Goal: Check status: Check status

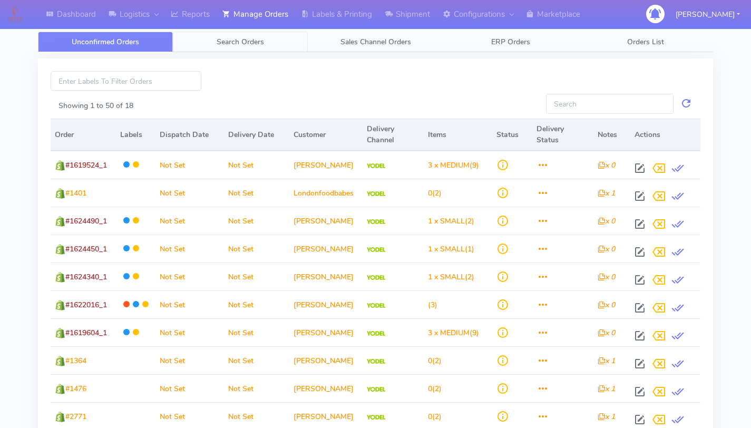
click at [239, 43] on span "Search Orders" at bounding box center [240, 42] width 47 height 10
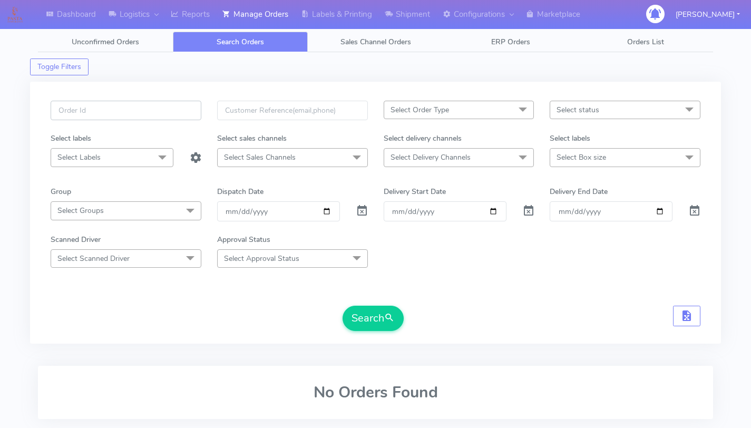
click at [180, 108] on input "text" at bounding box center [126, 111] width 151 height 20
paste input "1618893"
type input "1618893"
click at [366, 213] on span at bounding box center [362, 213] width 13 height 10
click at [372, 326] on button "Search" at bounding box center [373, 318] width 61 height 25
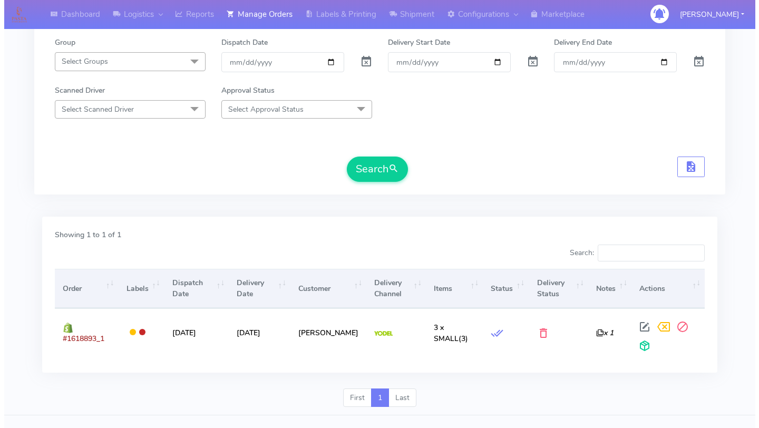
scroll to position [149, 0]
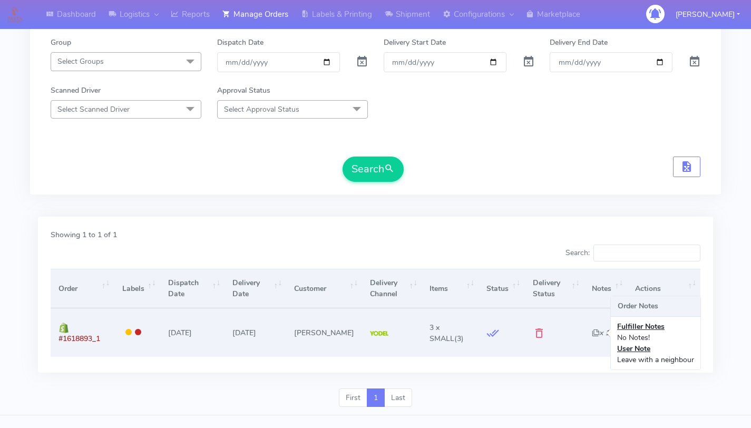
click at [592, 333] on icon "x 1" at bounding box center [600, 333] width 17 height 10
click at [592, 331] on icon "x 1" at bounding box center [600, 333] width 17 height 10
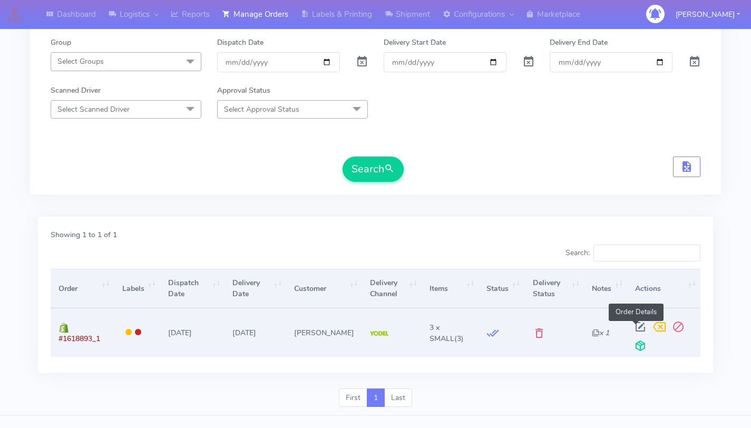
click at [635, 327] on span at bounding box center [640, 329] width 19 height 10
select select "5"
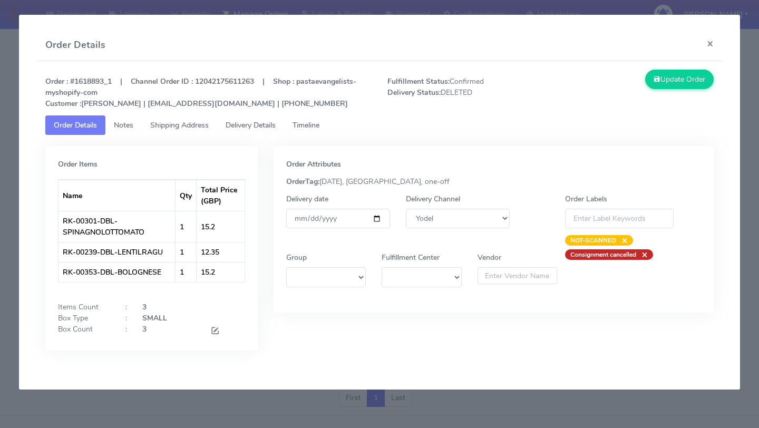
click at [313, 129] on span "Timeline" at bounding box center [306, 125] width 27 height 10
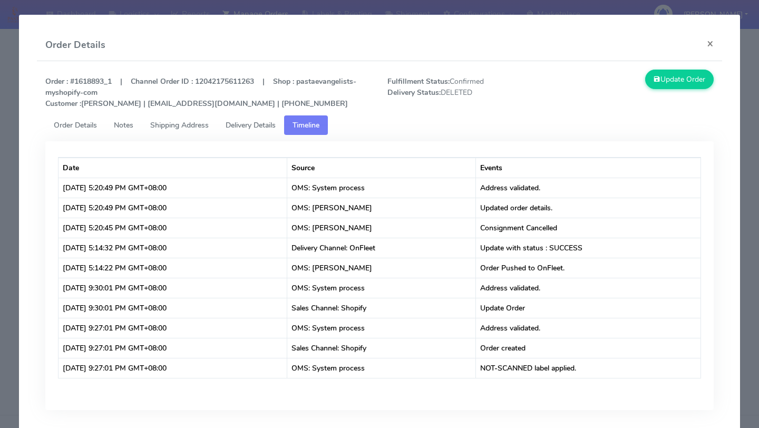
click at [258, 127] on span "Delivery Details" at bounding box center [251, 125] width 50 height 10
